Goal: Transaction & Acquisition: Purchase product/service

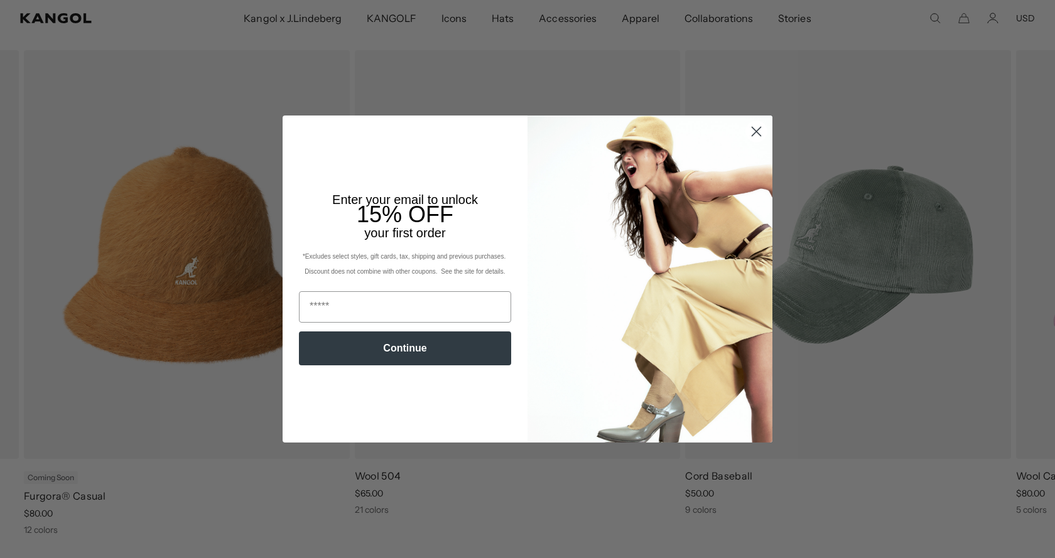
click at [750, 132] on circle "Close dialog" at bounding box center [756, 131] width 21 height 21
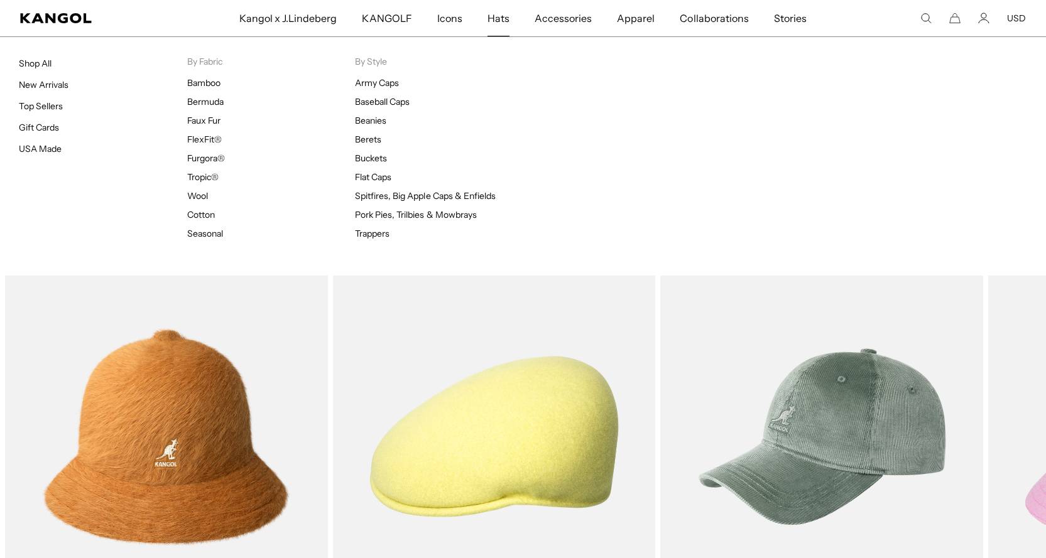
drag, startPoint x: 526, startPoint y: 95, endPoint x: 452, endPoint y: 146, distance: 90.8
click at [485, 136] on div "Hats Shop All New Arrivals Top Sellers Gift Cards USA Made By Fabric Bamboo Ber…" at bounding box center [523, 155] width 1046 height 239
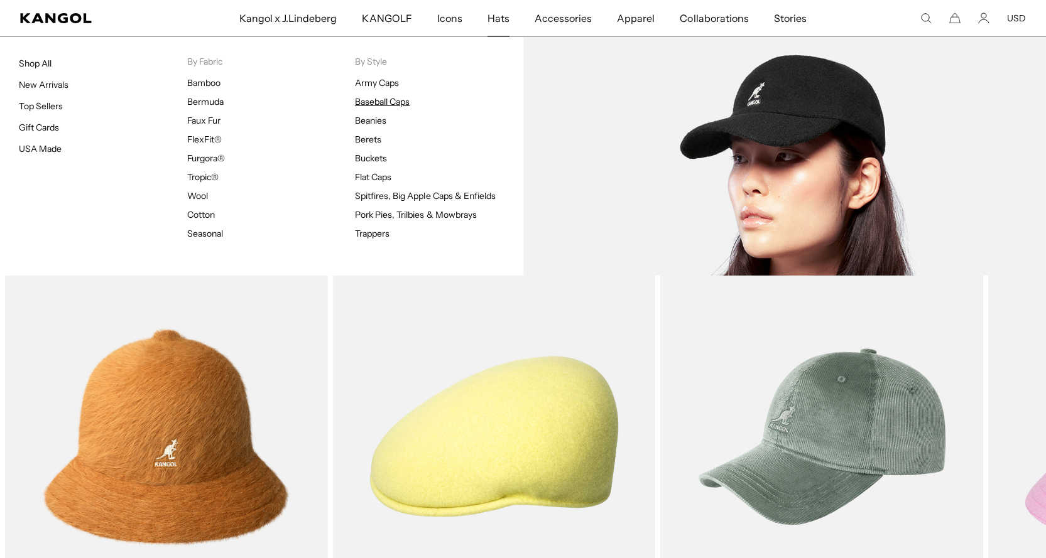
scroll to position [0, 259]
click at [372, 105] on link "Baseball Caps" at bounding box center [382, 101] width 55 height 11
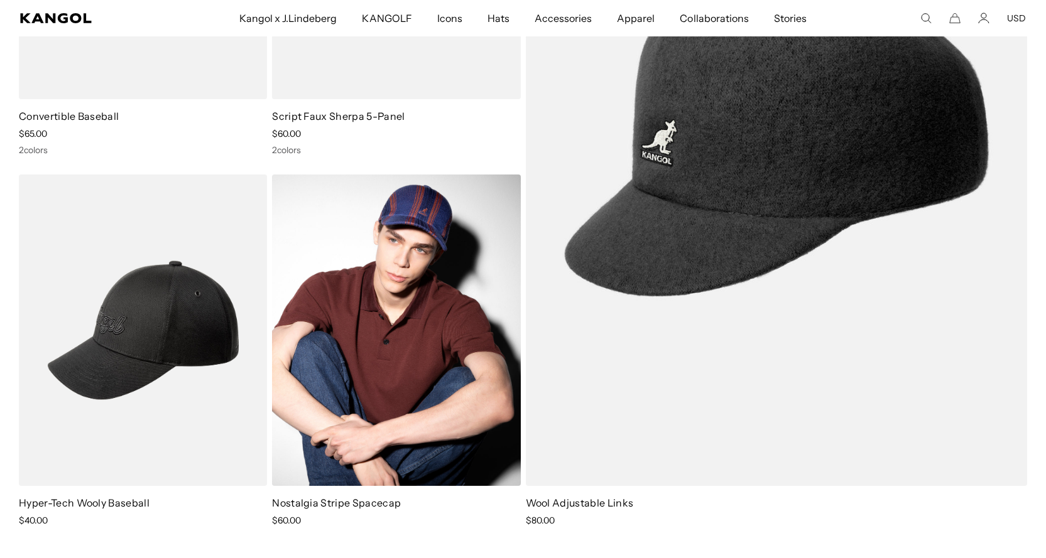
click at [374, 350] on img at bounding box center [396, 330] width 248 height 311
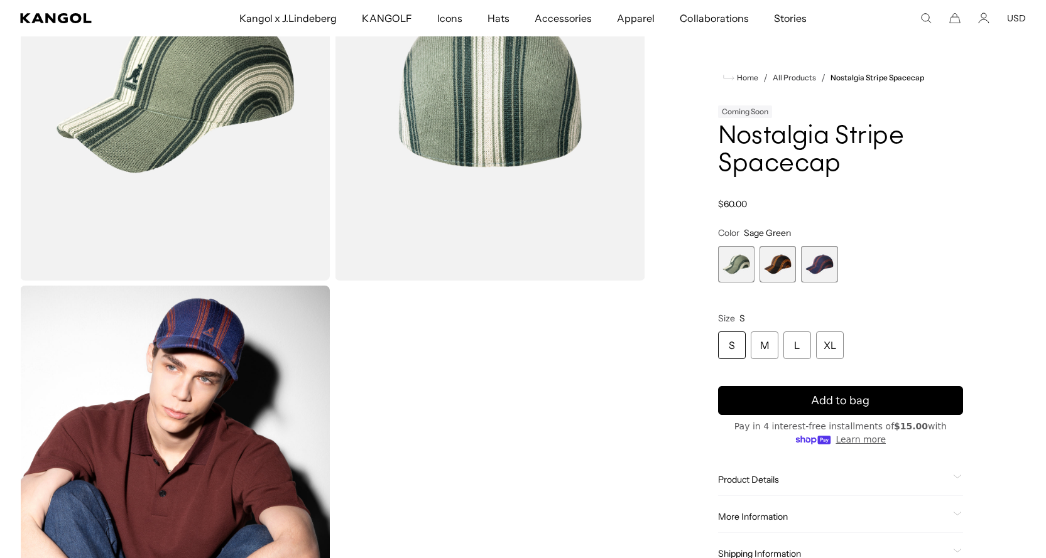
scroll to position [0, 259]
click at [777, 278] on span "2 of 3" at bounding box center [777, 264] width 36 height 36
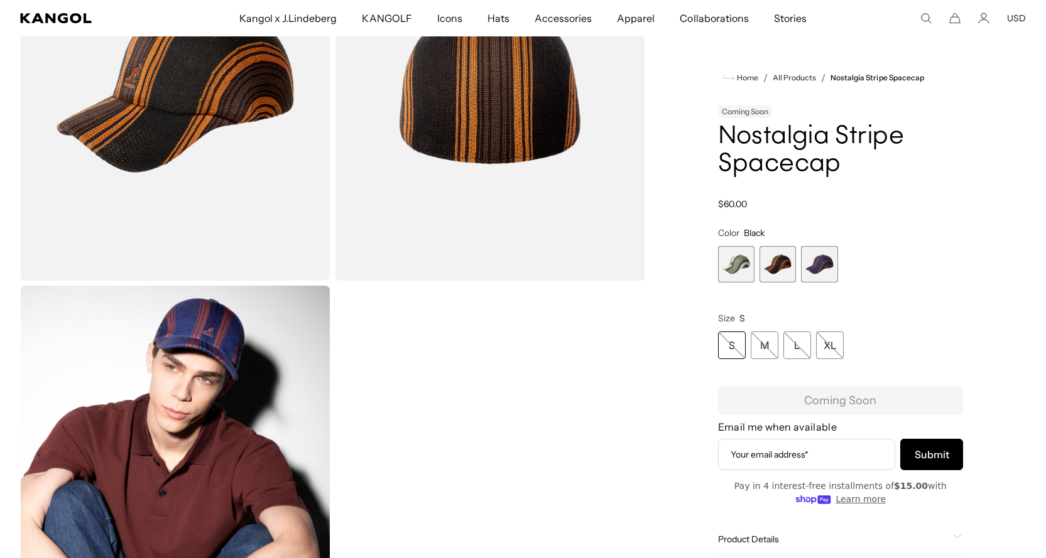
scroll to position [126, 0]
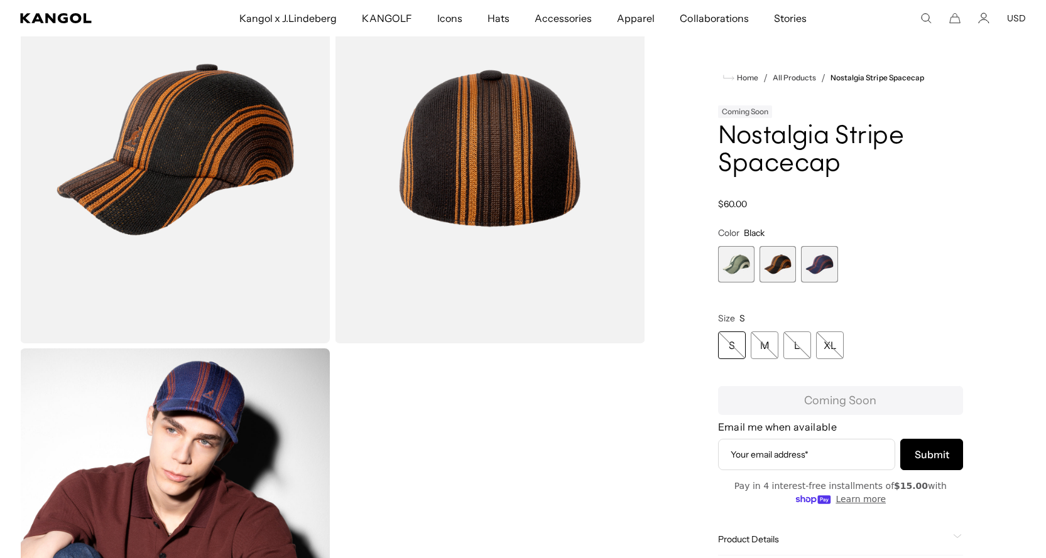
click at [816, 264] on span "3 of 3" at bounding box center [819, 264] width 36 height 36
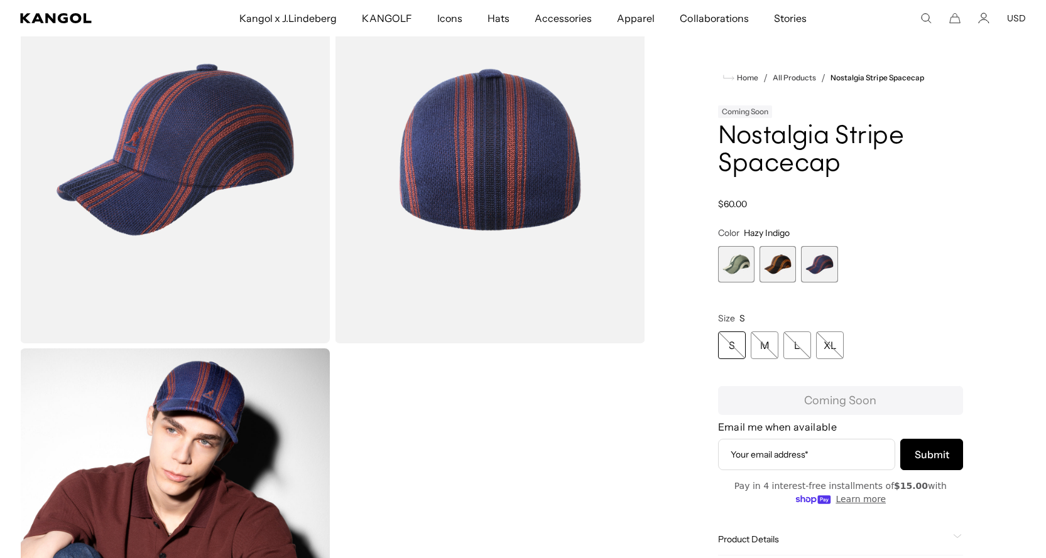
click at [729, 269] on span "1 of 3" at bounding box center [736, 264] width 36 height 36
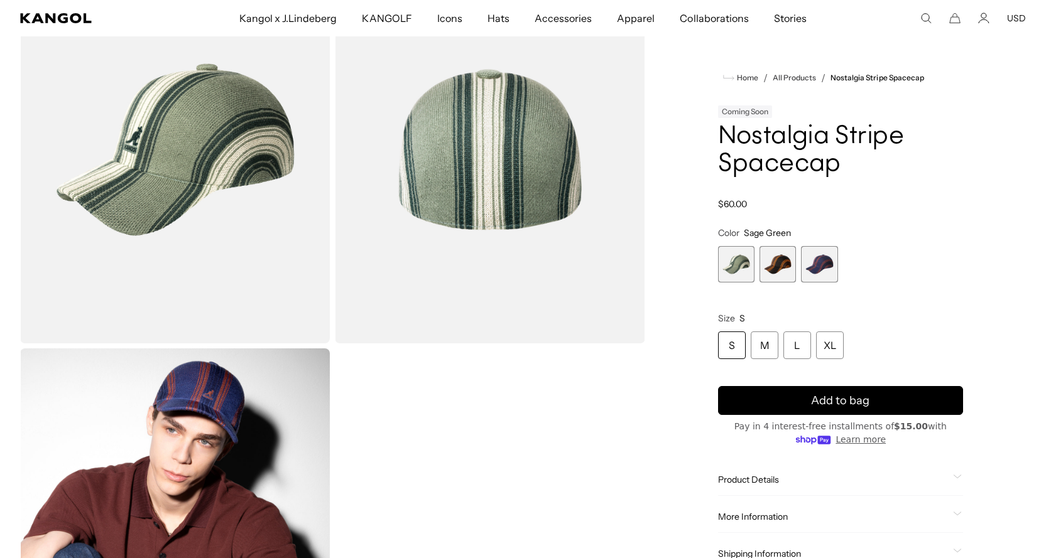
scroll to position [0, 259]
